Goal: Information Seeking & Learning: Compare options

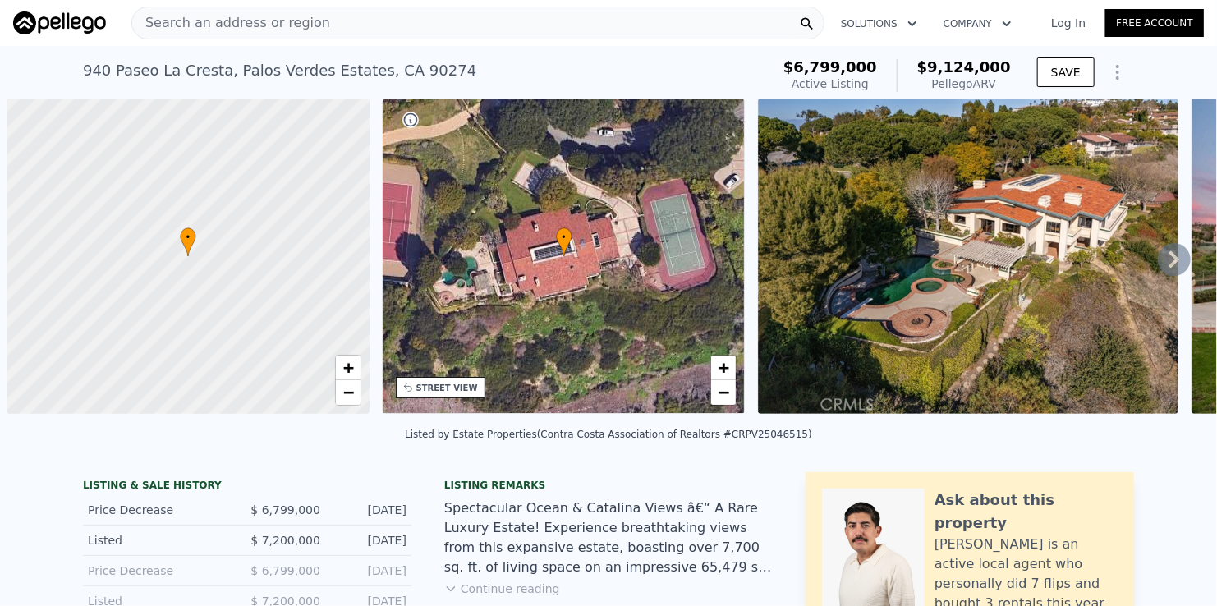
scroll to position [0, 7]
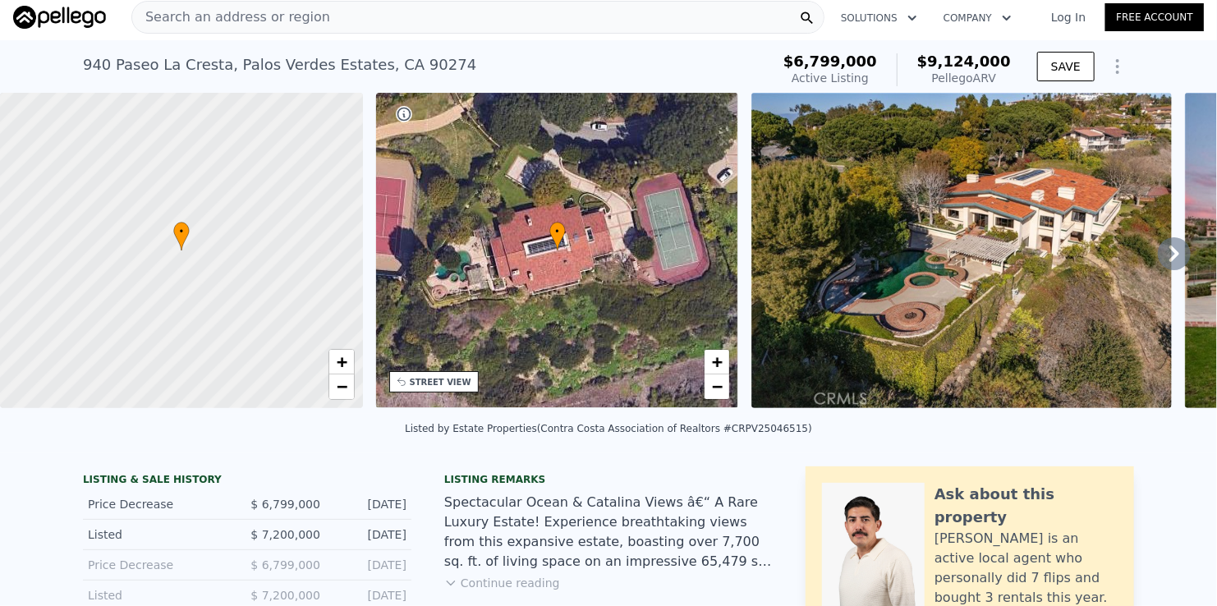
click at [421, 21] on div "Search an address or region" at bounding box center [477, 17] width 693 height 33
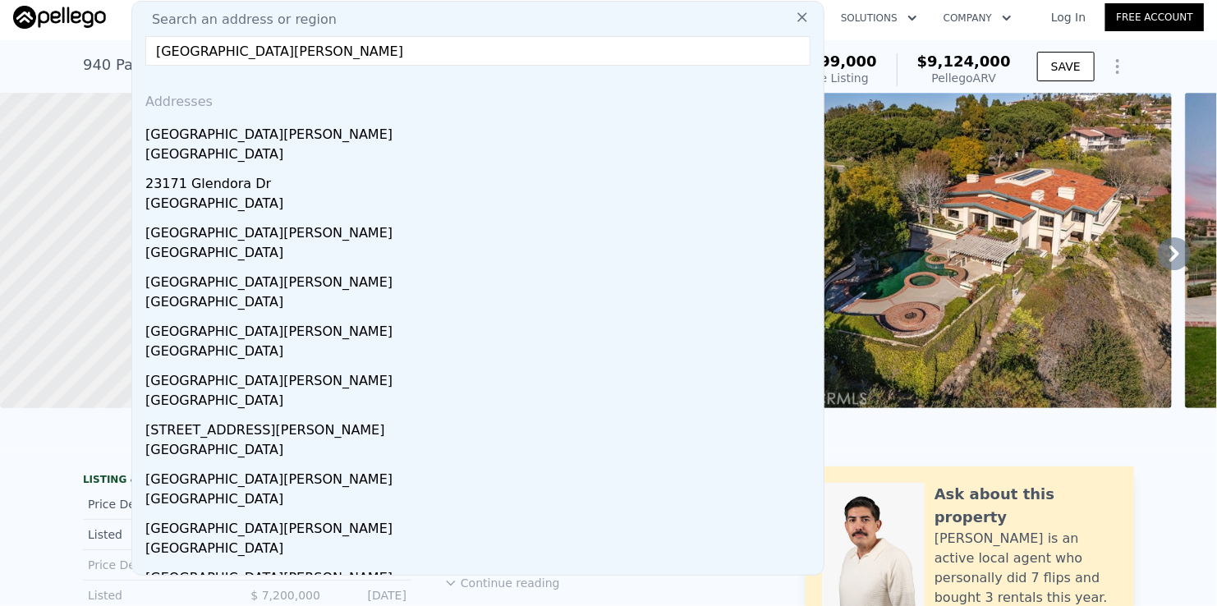
type input "[GEOGRAPHIC_DATA][PERSON_NAME]"
click at [430, 47] on input "[GEOGRAPHIC_DATA][PERSON_NAME]" at bounding box center [477, 51] width 665 height 30
click at [795, 12] on icon at bounding box center [802, 17] width 16 height 16
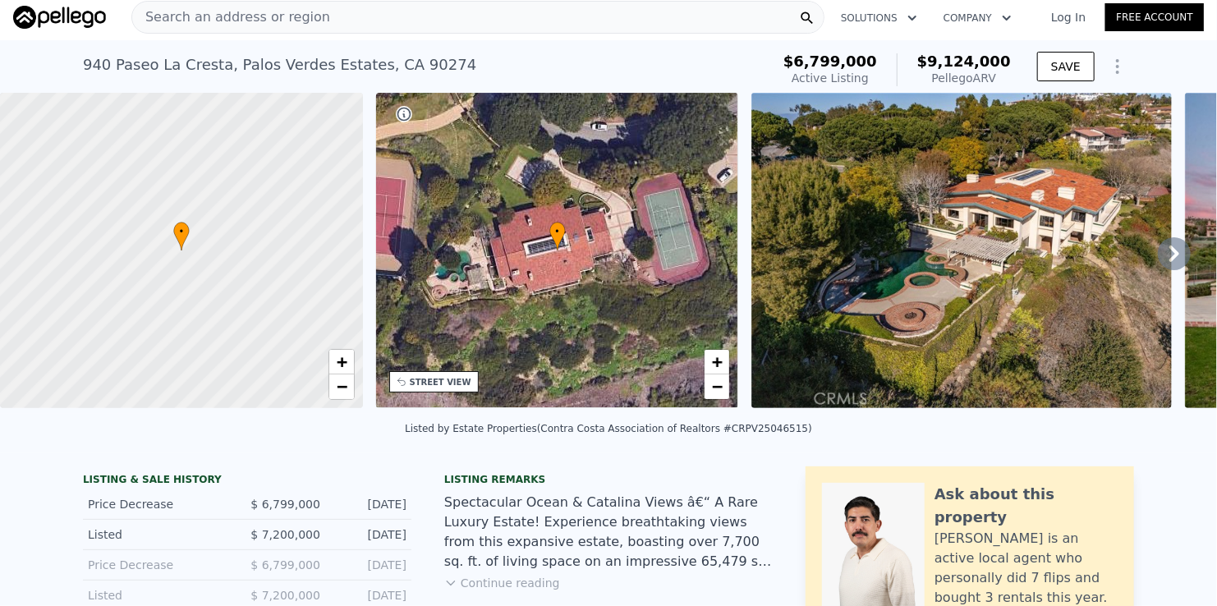
click at [426, 17] on div "Search an address or region" at bounding box center [477, 17] width 693 height 33
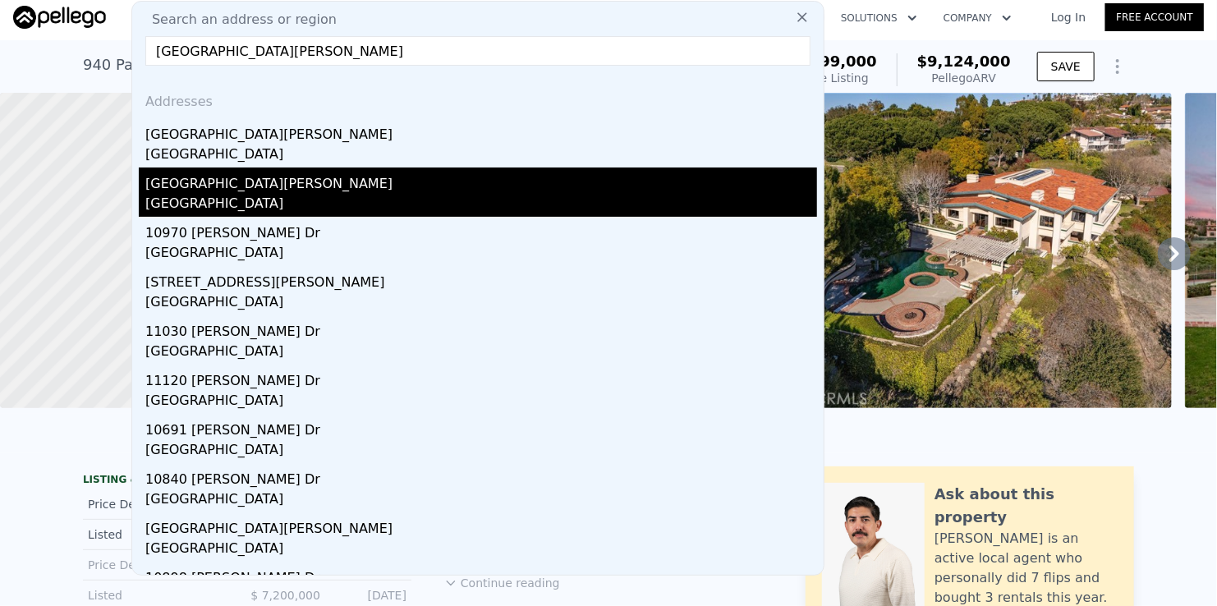
type input "[GEOGRAPHIC_DATA][PERSON_NAME]"
click at [258, 195] on div "[GEOGRAPHIC_DATA]" at bounding box center [481, 205] width 672 height 23
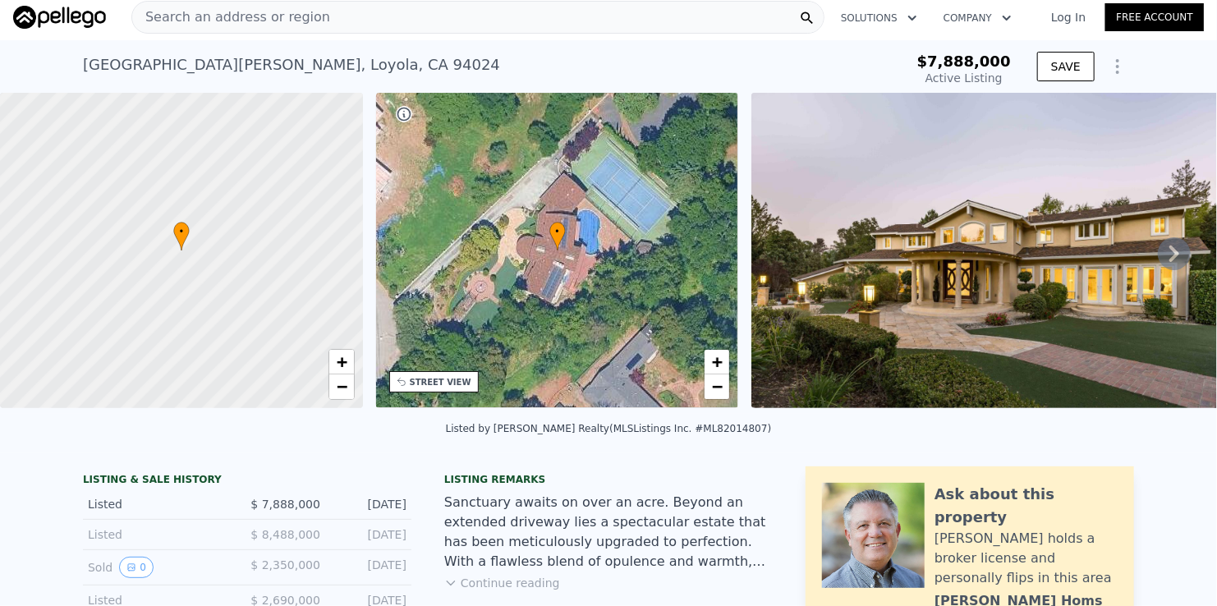
click at [535, 67] on div "[STREET_ADDRESS][PERSON_NAME] Active at $7.888m" at bounding box center [470, 70] width 775 height 46
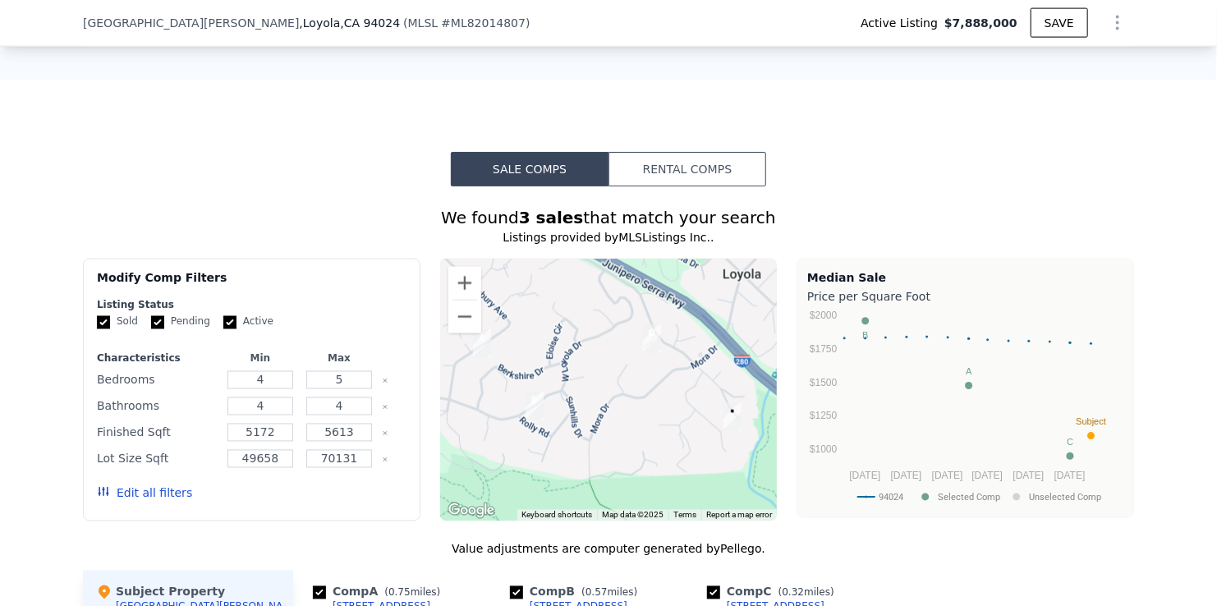
scroll to position [1636, 0]
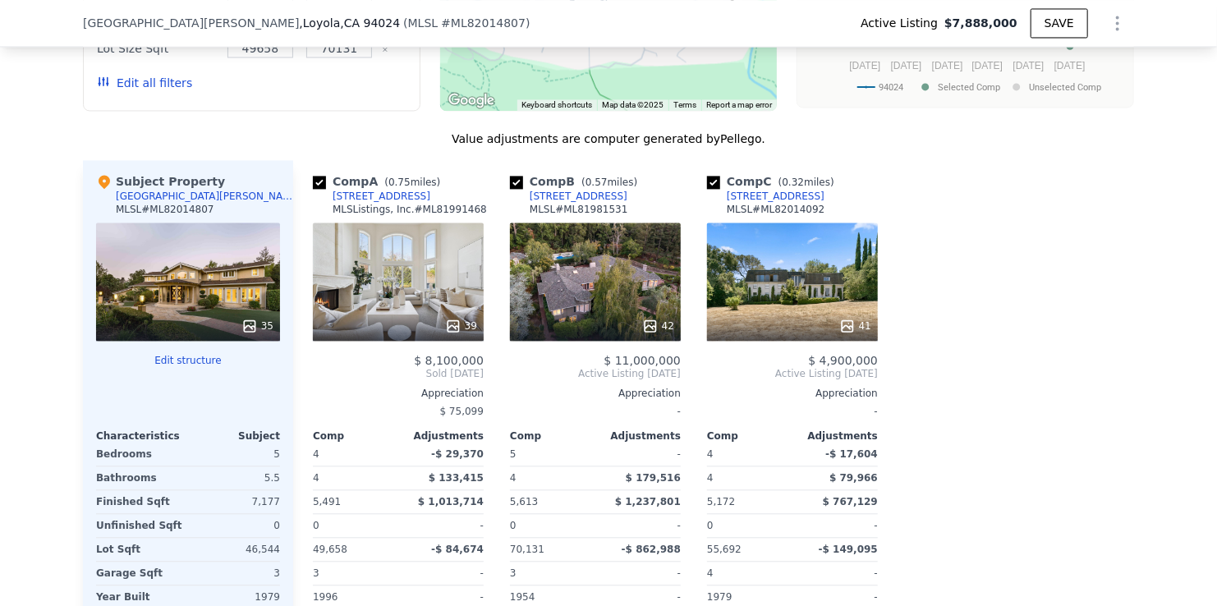
click at [429, 367] on span "$ 8,100,000" at bounding box center [449, 360] width 70 height 13
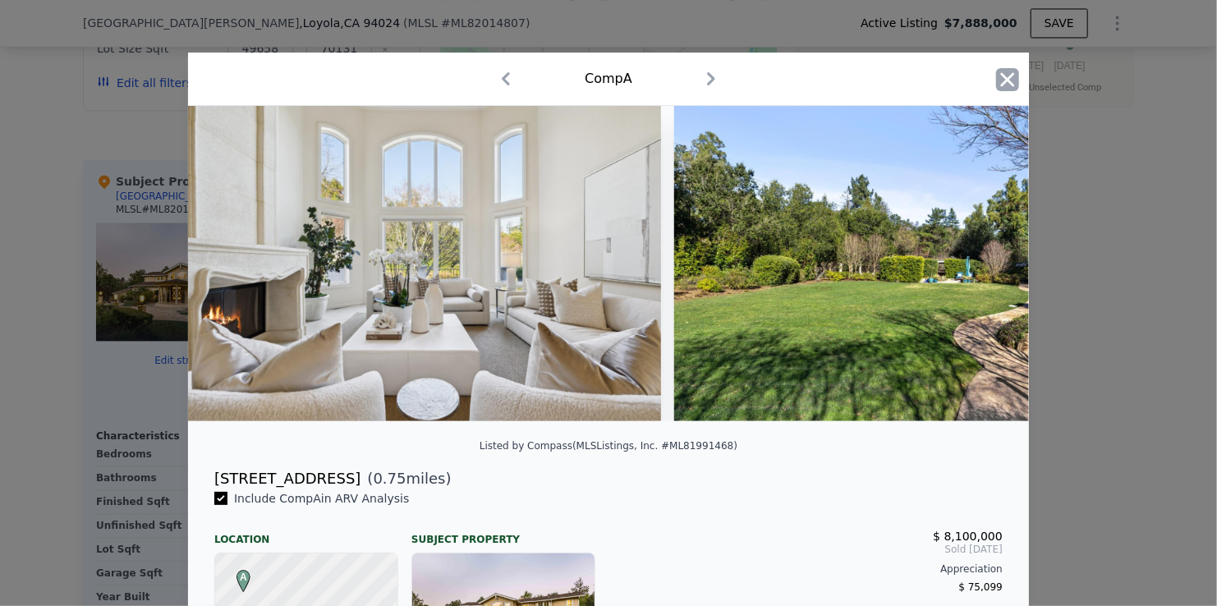
click at [1006, 76] on icon "button" at bounding box center [1007, 79] width 23 height 23
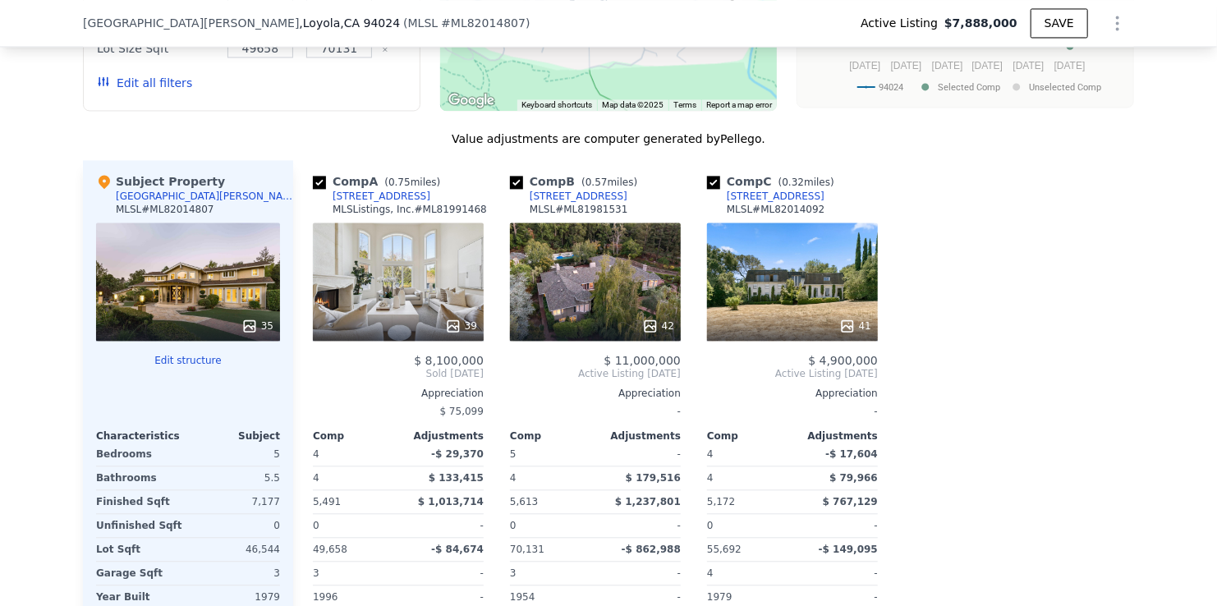
click at [413, 290] on div "39" at bounding box center [398, 282] width 171 height 118
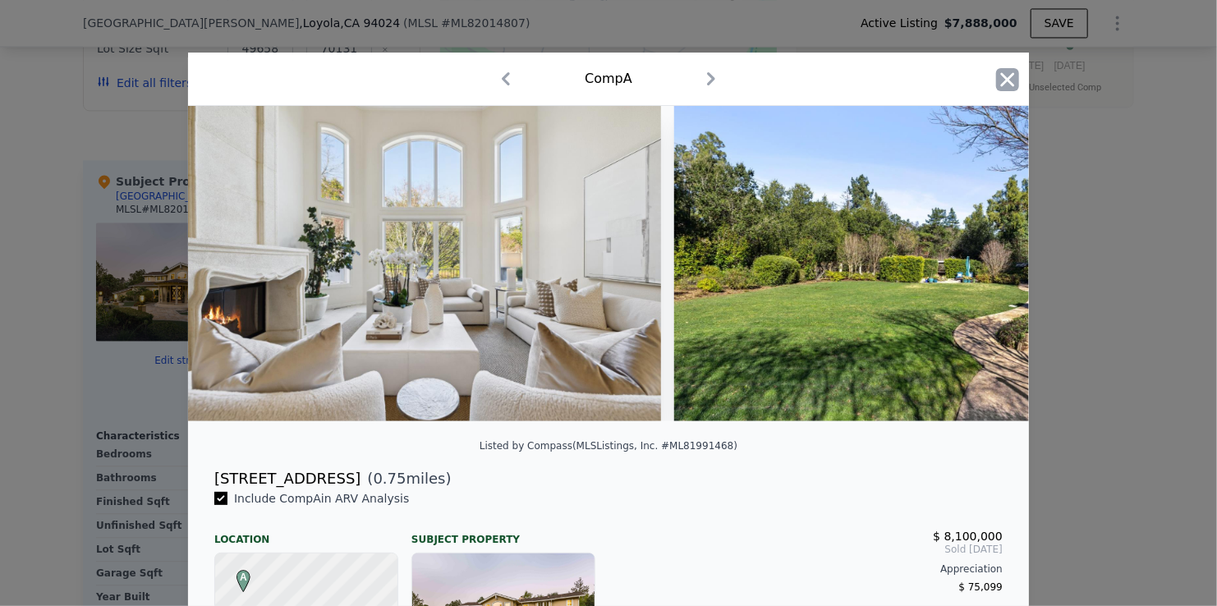
click at [996, 88] on icon "button" at bounding box center [1007, 79] width 23 height 23
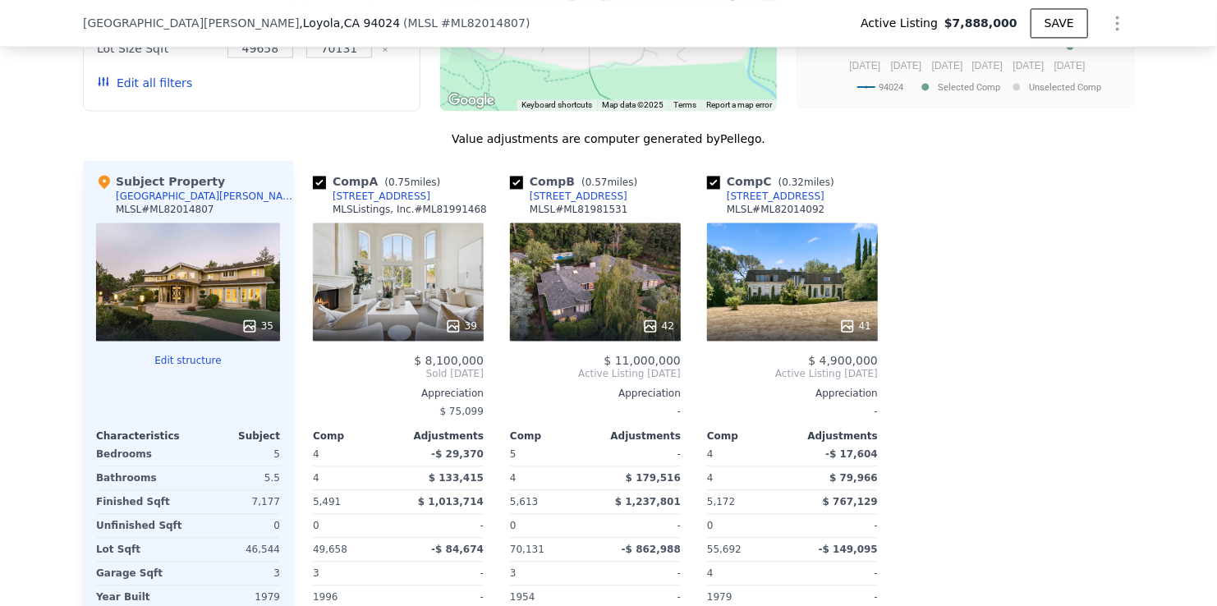
click at [446, 367] on span "$ 8,100,000" at bounding box center [449, 360] width 70 height 13
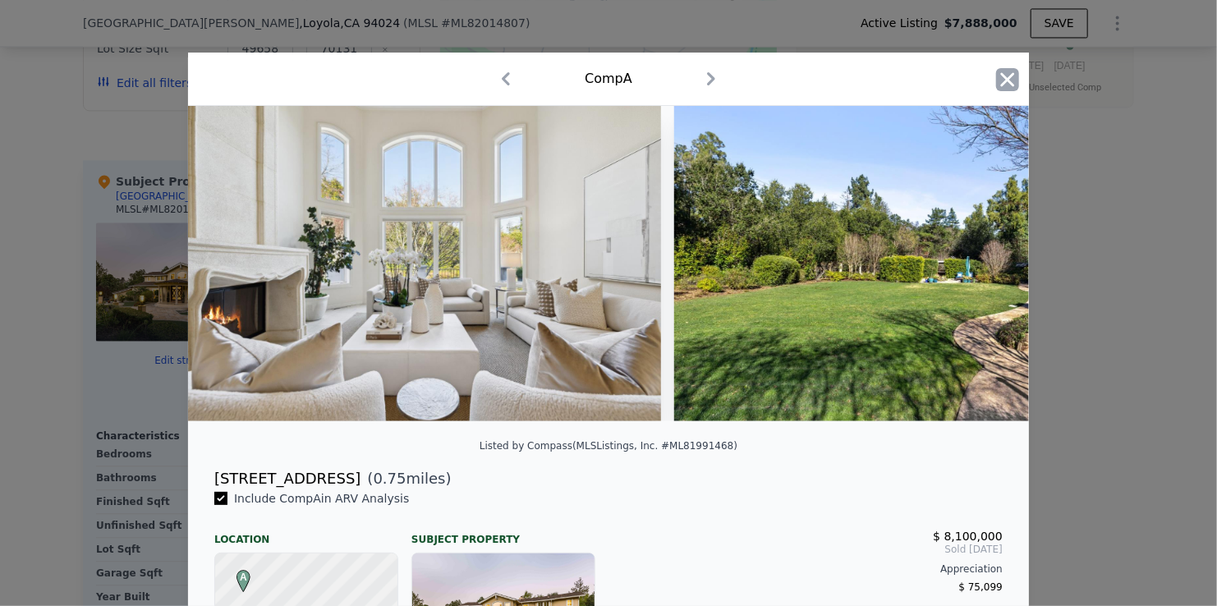
click at [996, 80] on icon "button" at bounding box center [1007, 79] width 23 height 23
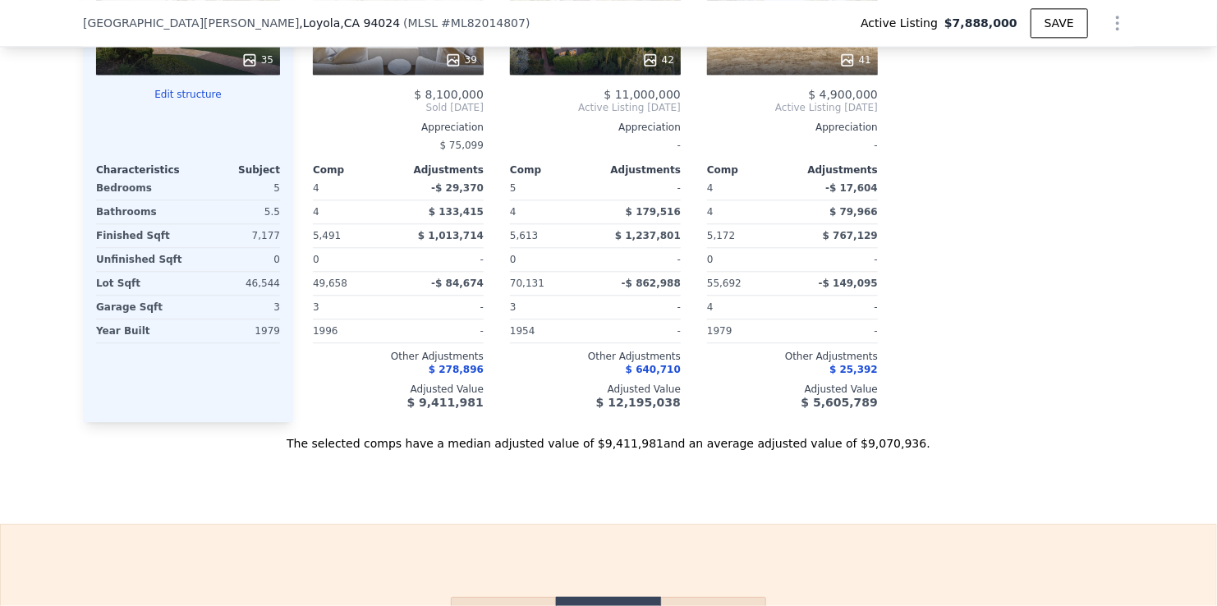
scroll to position [1883, 0]
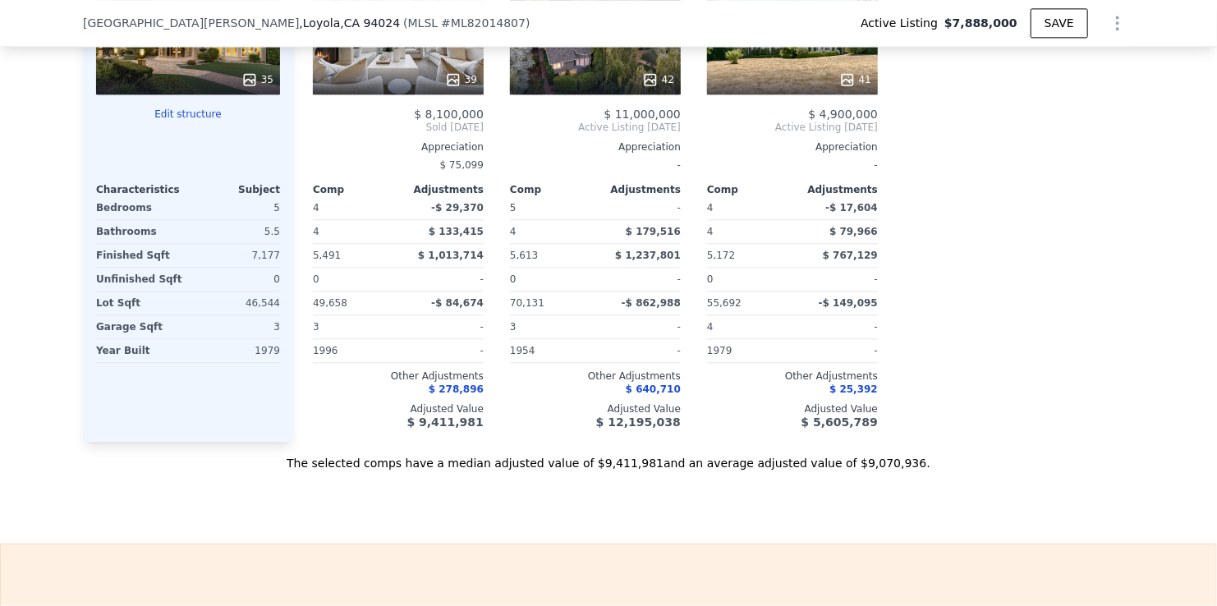
click at [457, 395] on span "$ 278,896" at bounding box center [456, 390] width 55 height 12
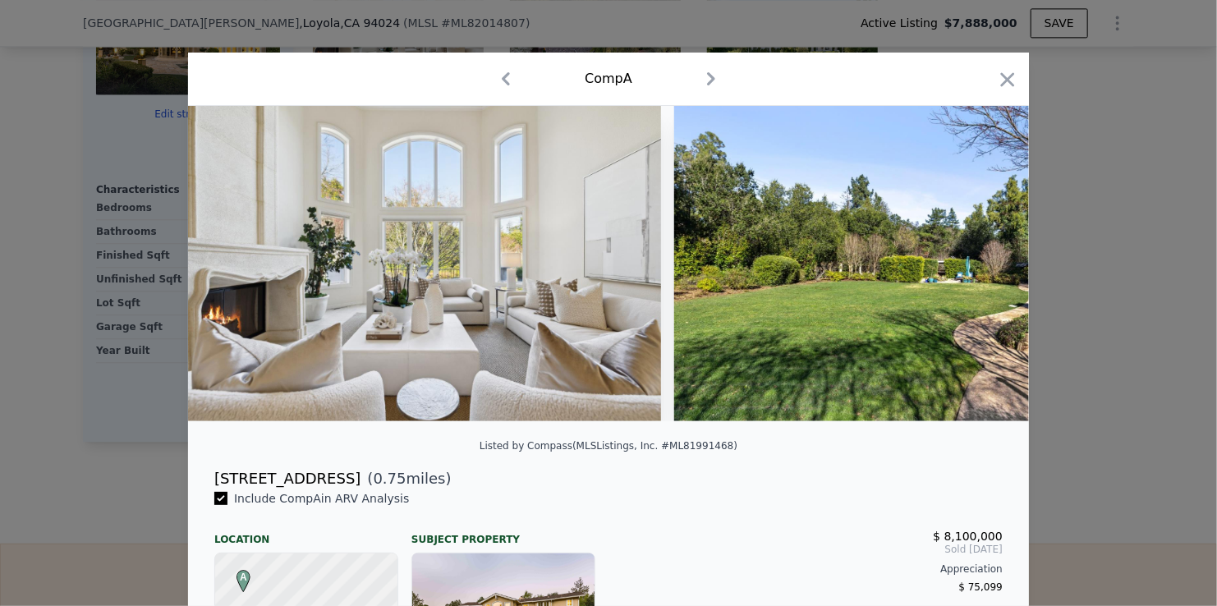
click at [1002, 92] on div at bounding box center [1007, 82] width 23 height 29
click at [996, 84] on icon "button" at bounding box center [1007, 79] width 23 height 23
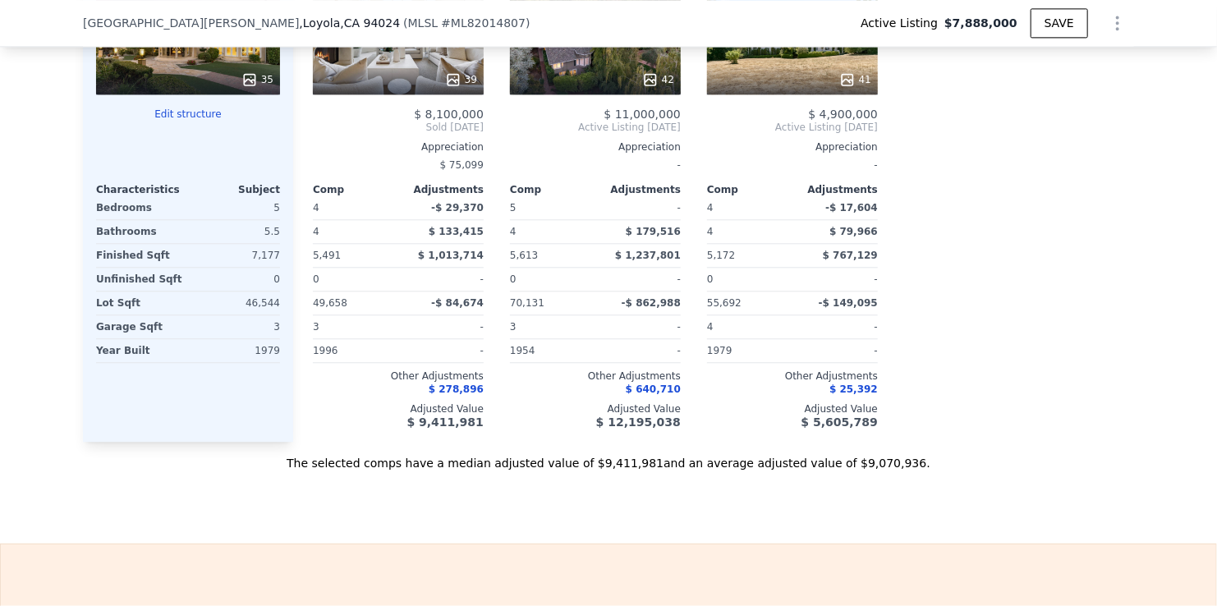
scroll to position [1718, 0]
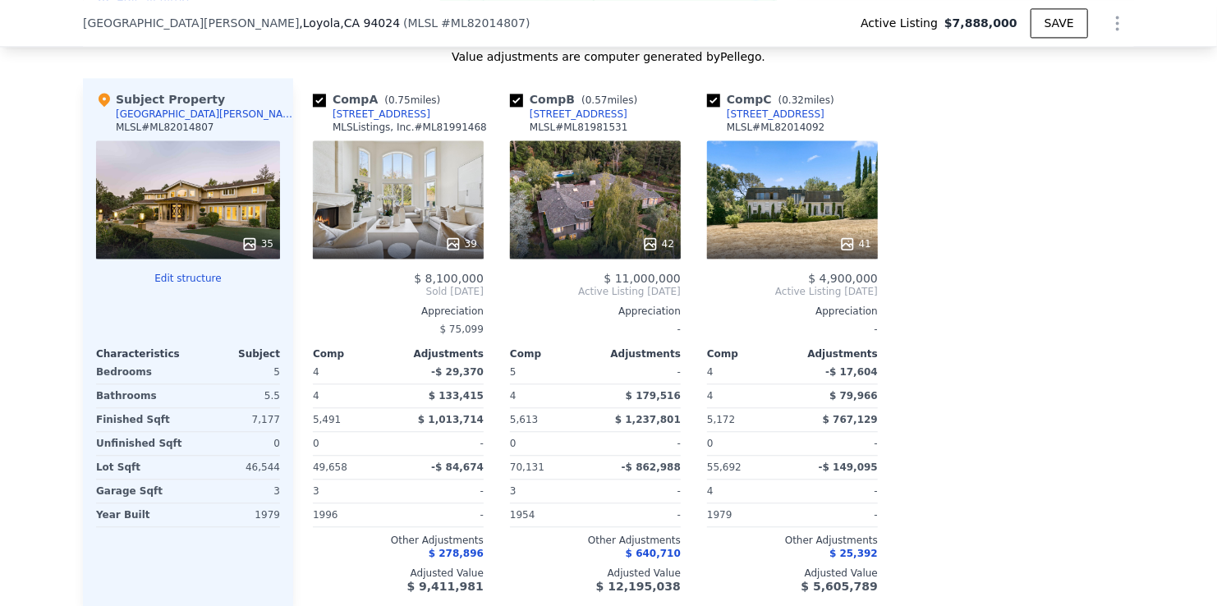
click at [439, 285] on span "$ 8,100,000" at bounding box center [449, 278] width 70 height 13
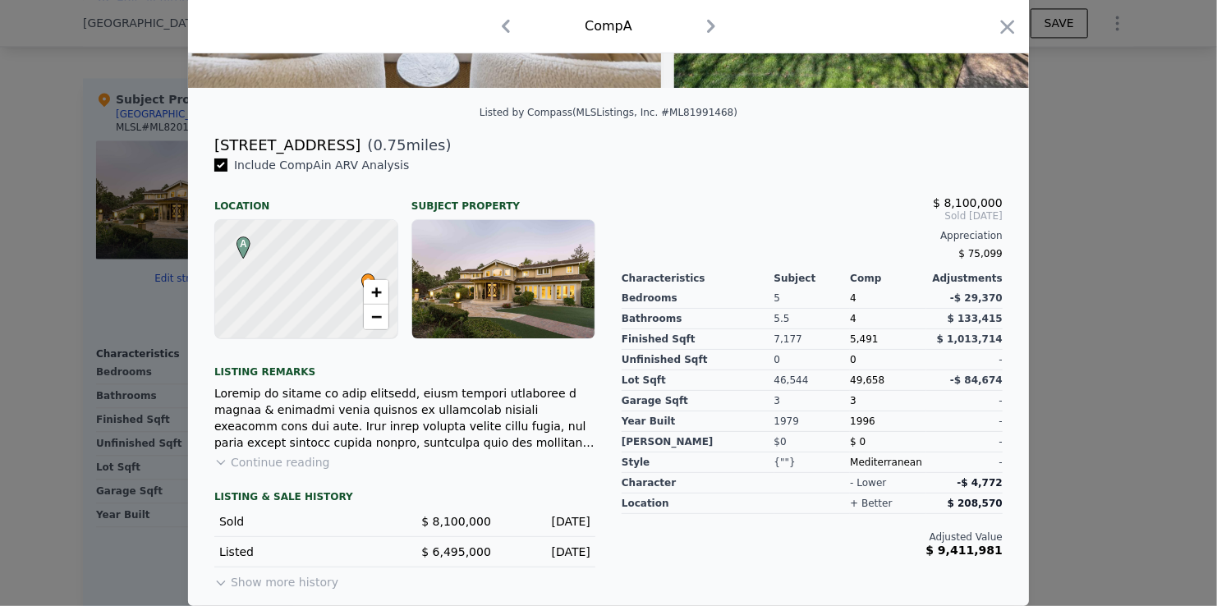
scroll to position [345, 0]
click at [1000, 20] on icon "button" at bounding box center [1007, 27] width 23 height 23
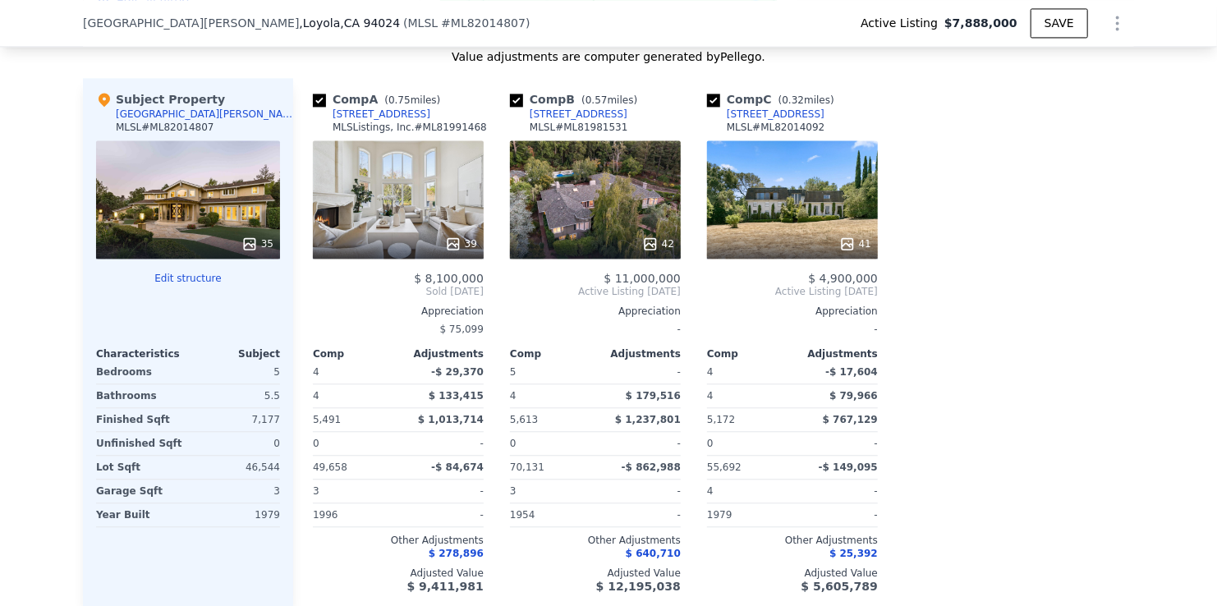
click at [357, 129] on div "MLSListings, Inc. # ML81991468" at bounding box center [410, 127] width 154 height 13
click at [349, 121] on div "[STREET_ADDRESS]" at bounding box center [382, 114] width 98 height 13
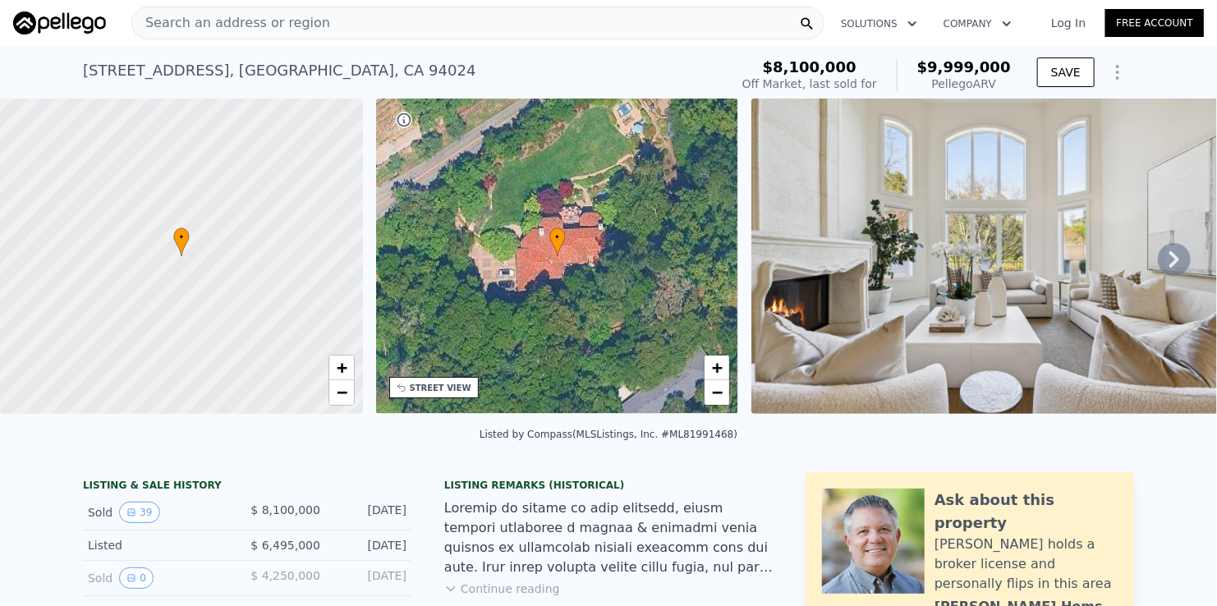
drag, startPoint x: 66, startPoint y: 74, endPoint x: 230, endPoint y: 74, distance: 164.3
click at [230, 74] on div "23525 Ravensbury Ave , Los Altos Hills , CA 94024 Sold Feb 2025 for $8.100m (~A…" at bounding box center [608, 72] width 1217 height 53
copy div "[STREET_ADDRESS]"
